Goal: Submit feedback/report problem

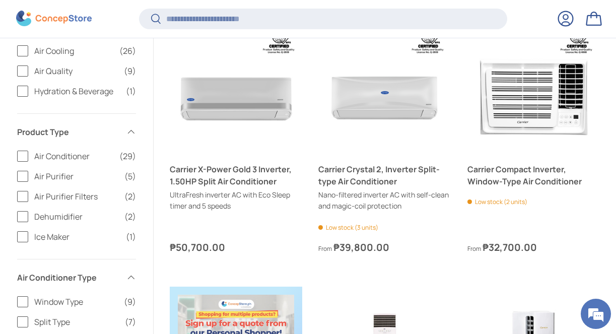
scroll to position [369, 0]
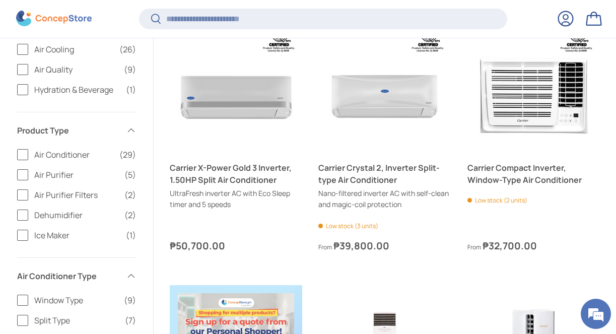
click at [24, 155] on label "Air Conditioner (29)" at bounding box center [76, 154] width 119 height 12
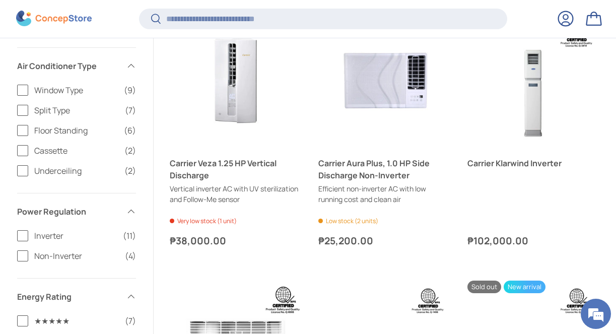
scroll to position [642, 0]
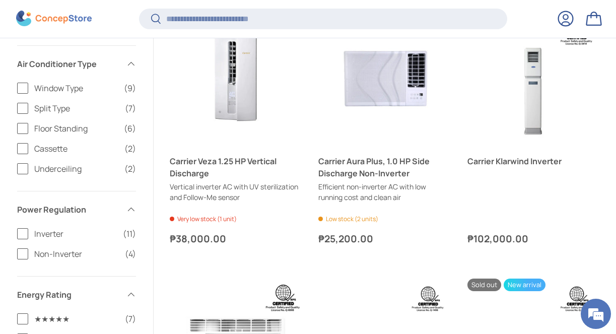
click at [22, 128] on label "Floor Standing (6)" at bounding box center [76, 128] width 119 height 12
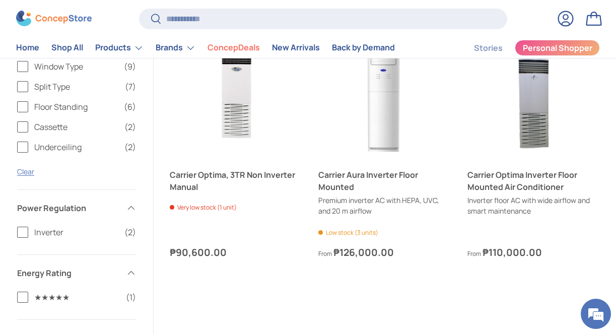
scroll to position [594, 0]
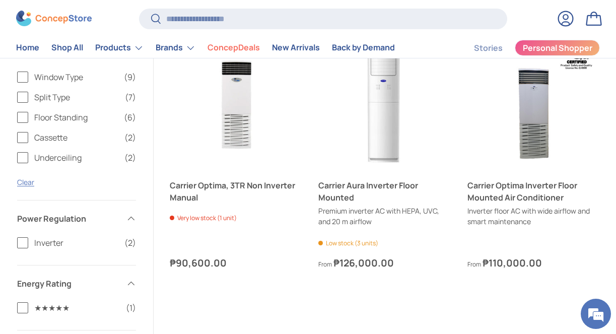
click at [24, 95] on label "Split Type (7)" at bounding box center [76, 97] width 119 height 12
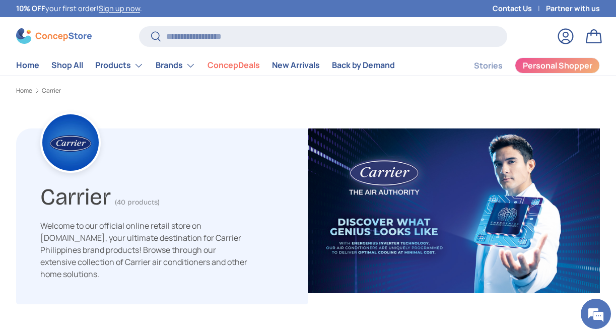
click at [515, 7] on link "Contact Us" at bounding box center [518, 8] width 53 height 11
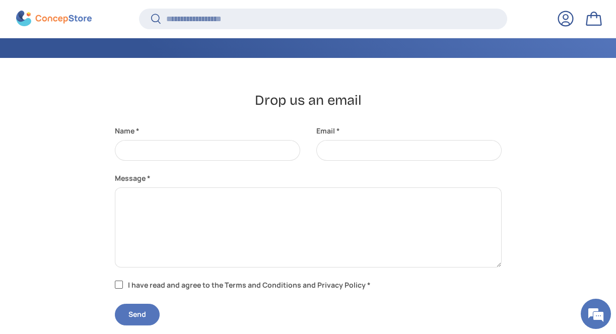
scroll to position [230, 0]
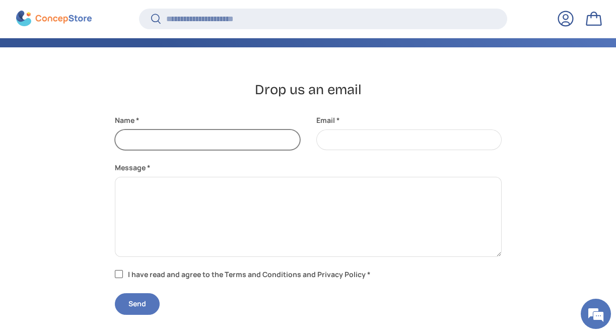
click at [204, 143] on input "Name" at bounding box center [207, 139] width 185 height 21
click at [187, 143] on input "Name" at bounding box center [207, 139] width 185 height 21
type input "**********"
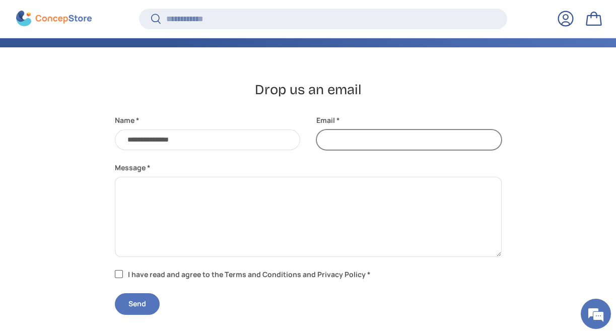
type input "**********"
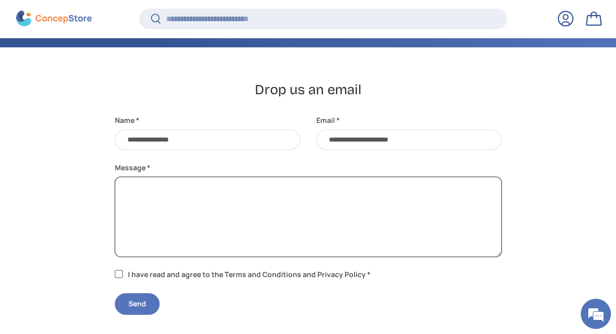
click at [141, 193] on textarea "Message" at bounding box center [308, 217] width 387 height 80
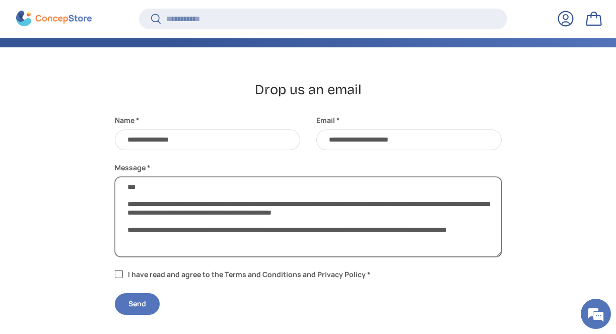
type textarea "**********"
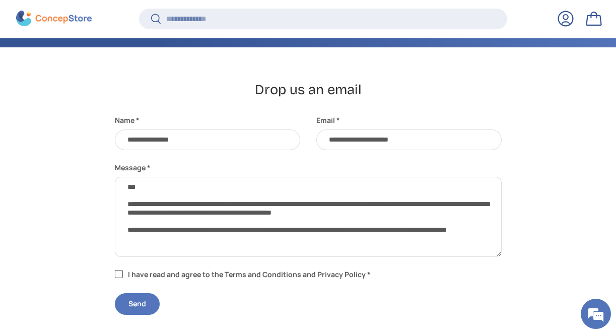
click at [118, 274] on label "I have read and agree to the Terms and Conditions and Privacy Policy *" at bounding box center [244, 274] width 259 height 11
click at [142, 302] on button "Send" at bounding box center [137, 304] width 45 height 22
